Goal: Navigation & Orientation: Find specific page/section

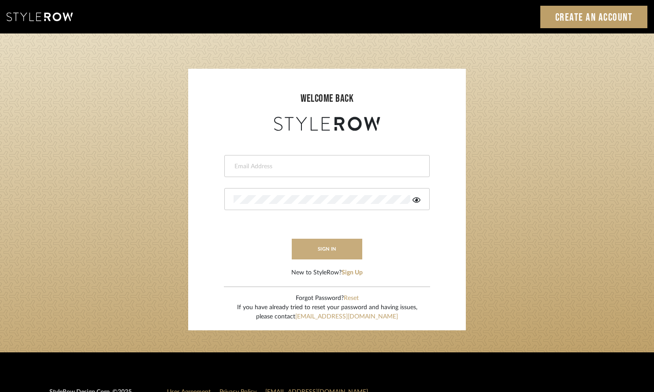
type input "hannah@roomerslimited.com"
click at [312, 246] on button "sign in" at bounding box center [327, 249] width 71 height 21
